Goal: Task Accomplishment & Management: Manage account settings

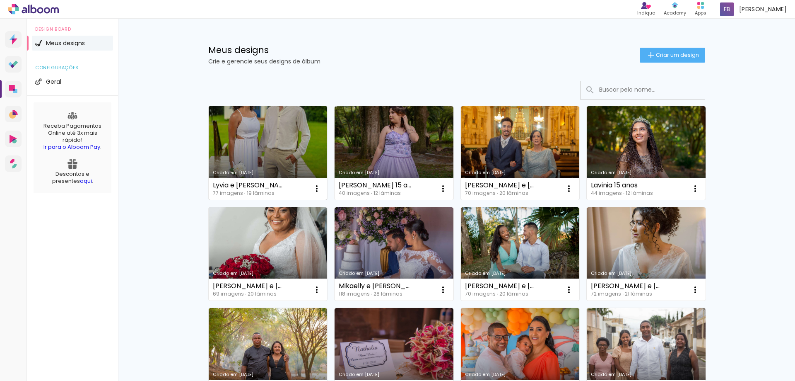
click at [256, 121] on link "Criado em [DATE]" at bounding box center [268, 153] width 119 height 94
click at [244, 134] on link "Criado em [DATE]" at bounding box center [268, 153] width 119 height 94
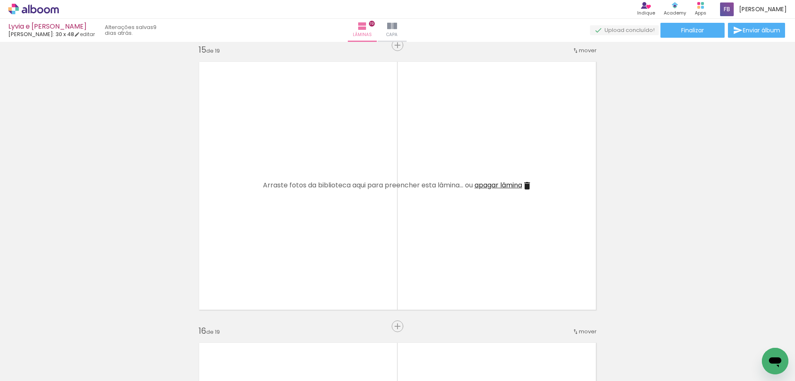
scroll to position [3869, 0]
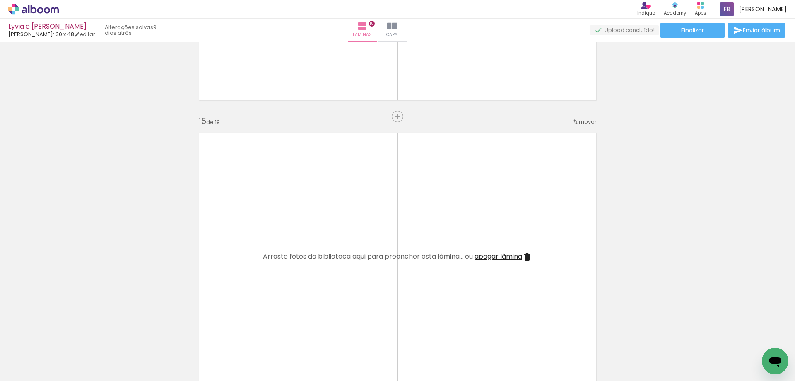
drag, startPoint x: 306, startPoint y: 250, endPoint x: 314, endPoint y: 241, distance: 11.7
click at [311, 244] on quentale-layouter at bounding box center [397, 257] width 409 height 260
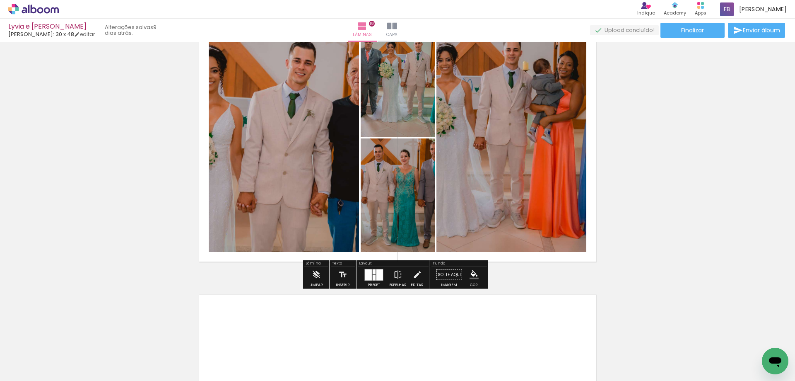
scroll to position [5360, 0]
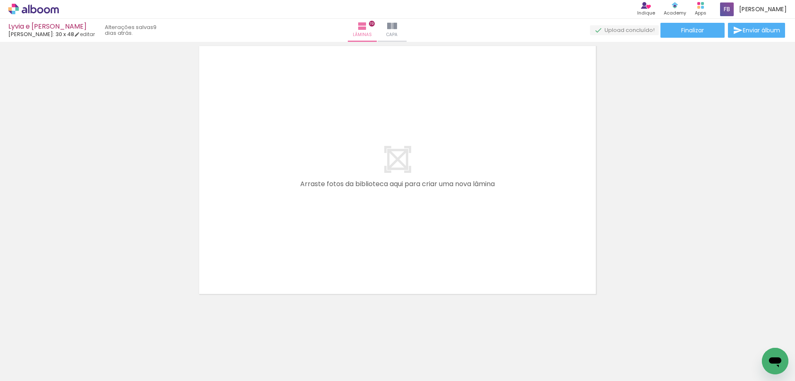
click at [364, 178] on quentale-layouter at bounding box center [397, 170] width 409 height 260
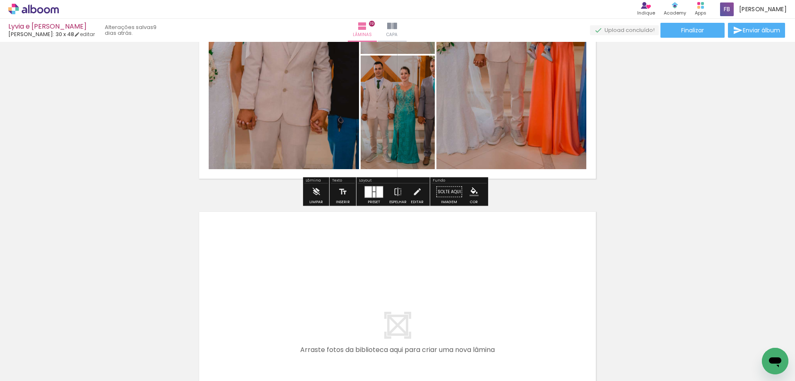
scroll to position [5111, 0]
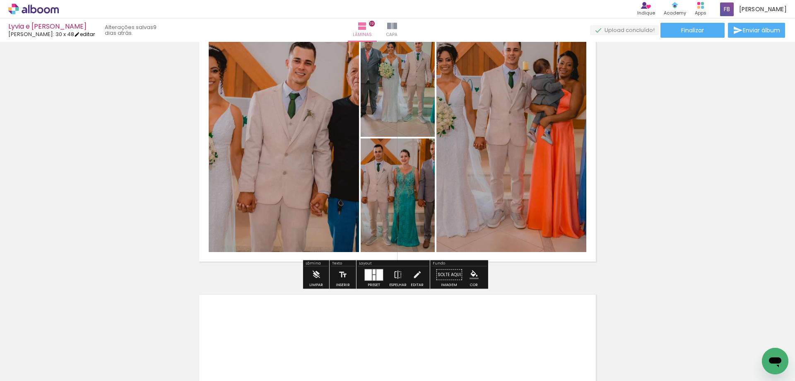
click at [83, 36] on link "editar" at bounding box center [84, 34] width 21 height 7
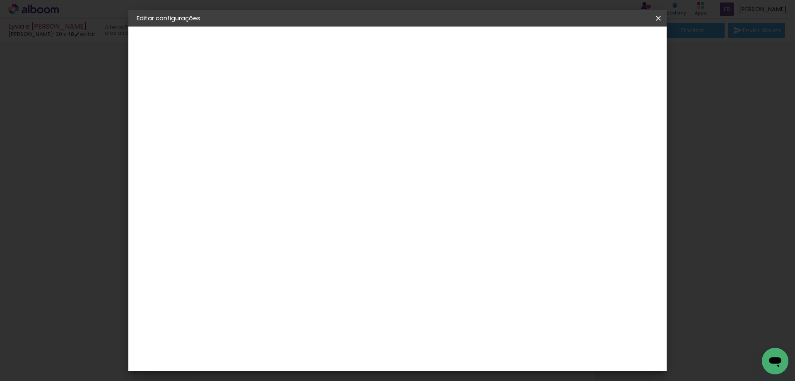
scroll to position [19, 0]
click at [192, 51] on div "1. Informações Preenchendo título... Lyvia e [DATE]. Especificações Fornecedor …" at bounding box center [182, 38] width 108 height 25
click at [189, 100] on div "[PERSON_NAME]" at bounding box center [177, 102] width 46 height 6
click at [189, 125] on iron-pages "Modelo Escolhendo modelo... Tamanho livre" at bounding box center [182, 121] width 91 height 17
click at [181, 51] on div "1. Informações Preenchendo título... Lyvia e [DATE]. Especificações Fornecedor …" at bounding box center [182, 38] width 108 height 25
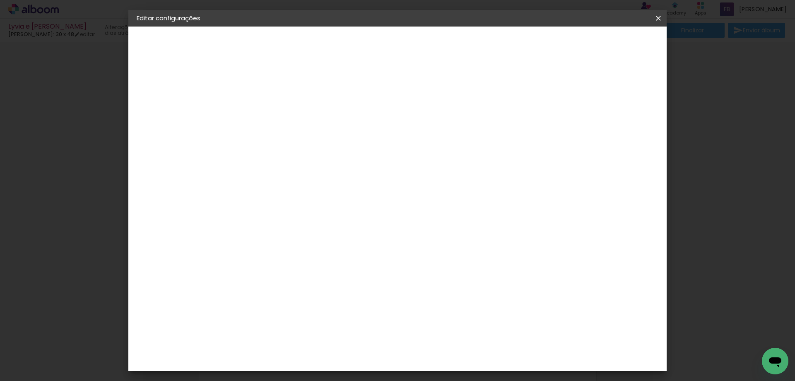
click at [664, 20] on paper-icon-button at bounding box center [658, 18] width 17 height 15
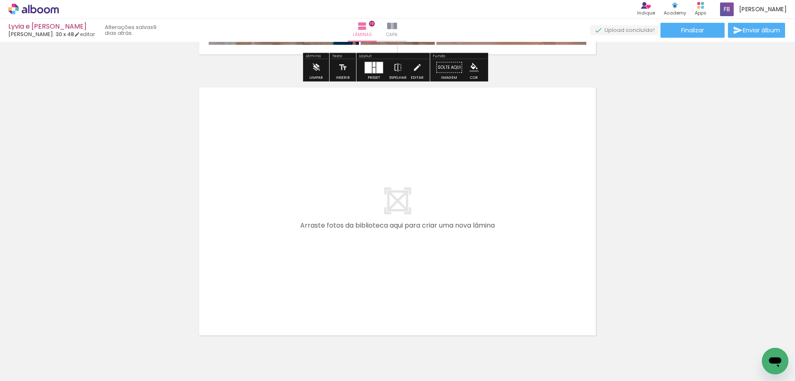
scroll to position [5360, 0]
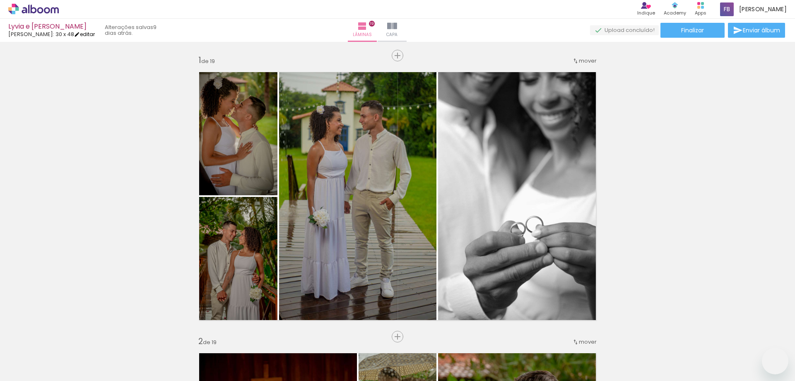
click at [76, 32] on iron-icon at bounding box center [77, 34] width 6 height 6
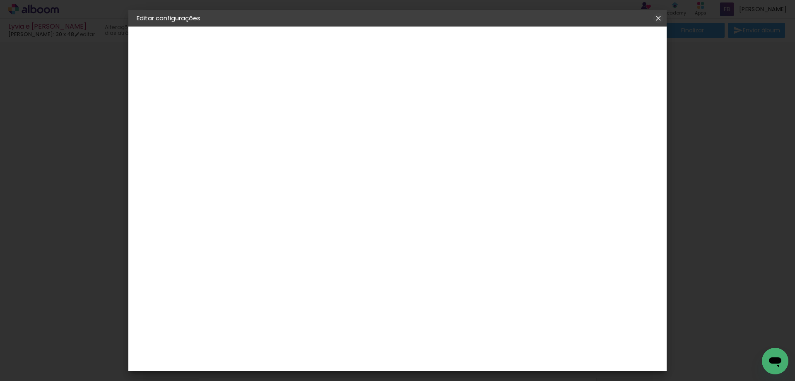
click at [661, 17] on iron-icon at bounding box center [658, 18] width 10 height 8
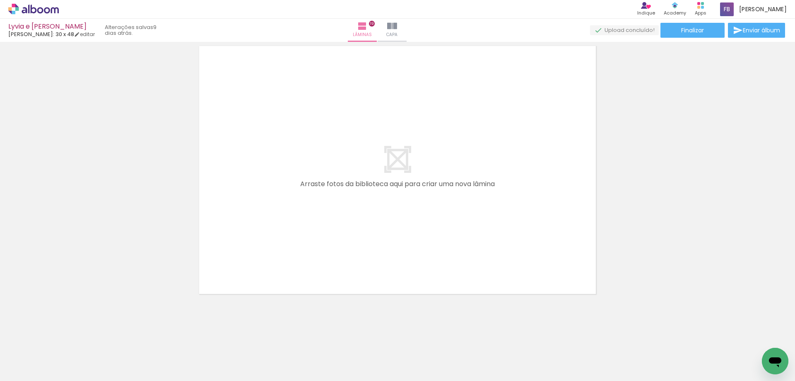
scroll to position [5111, 0]
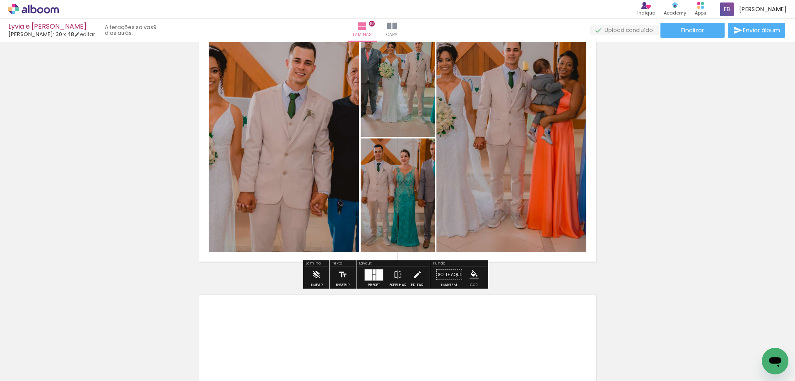
click at [32, 12] on icon at bounding box center [33, 9] width 51 height 11
